Goal: Transaction & Acquisition: Obtain resource

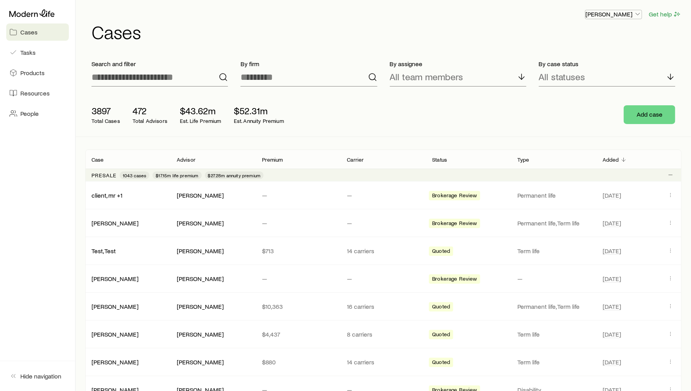
click at [619, 15] on p "[PERSON_NAME]" at bounding box center [614, 14] width 56 height 8
click at [585, 40] on button "Sign out" at bounding box center [596, 35] width 88 height 14
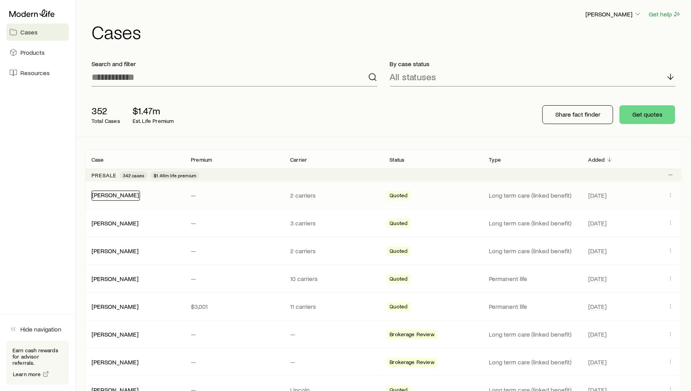
click at [105, 195] on link "Rice, Jerry" at bounding box center [115, 194] width 47 height 7
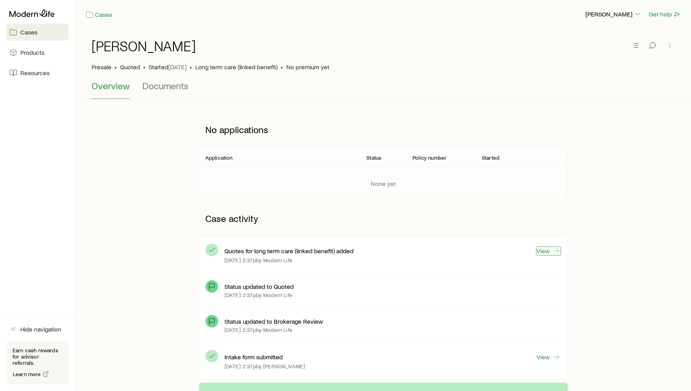
click at [554, 247] on icon at bounding box center [557, 251] width 8 height 8
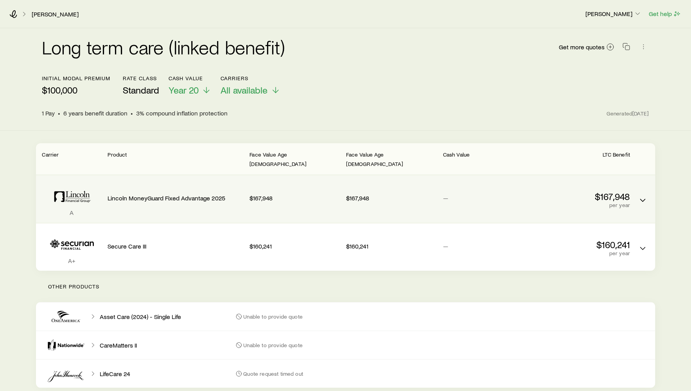
click at [205, 182] on div "Lincoln MoneyGuard Fixed Advantage 2025" at bounding box center [176, 197] width 136 height 30
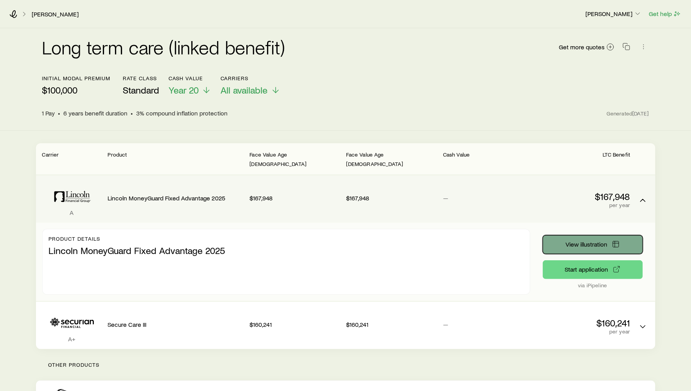
click at [578, 241] on span "View illustration" at bounding box center [587, 244] width 42 height 6
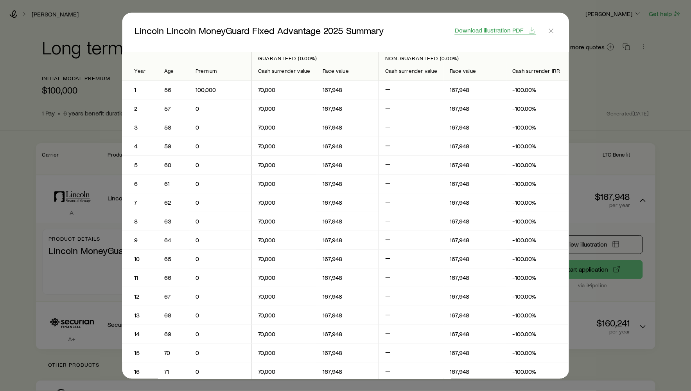
click at [481, 27] on span "Download illustration PDF" at bounding box center [489, 30] width 68 height 6
click at [551, 36] on span "Close" at bounding box center [551, 32] width 11 height 14
click at [550, 31] on line "button" at bounding box center [551, 31] width 4 height 4
